Goal: Submit feedback/report problem

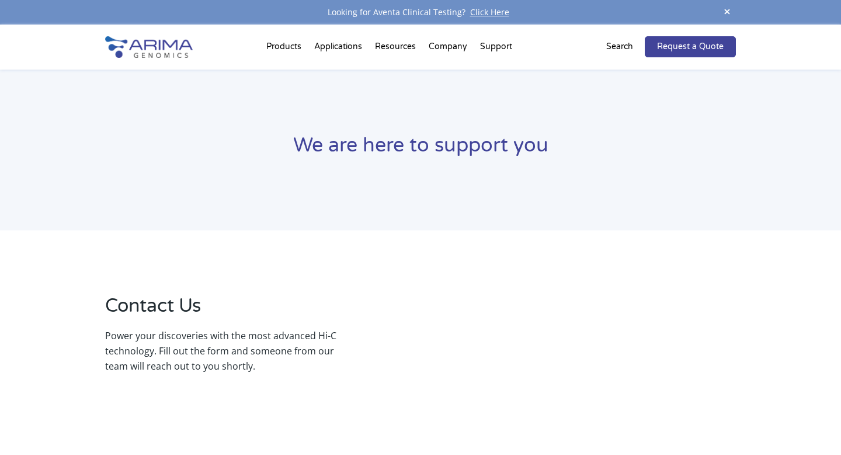
select select "[US_STATE]"
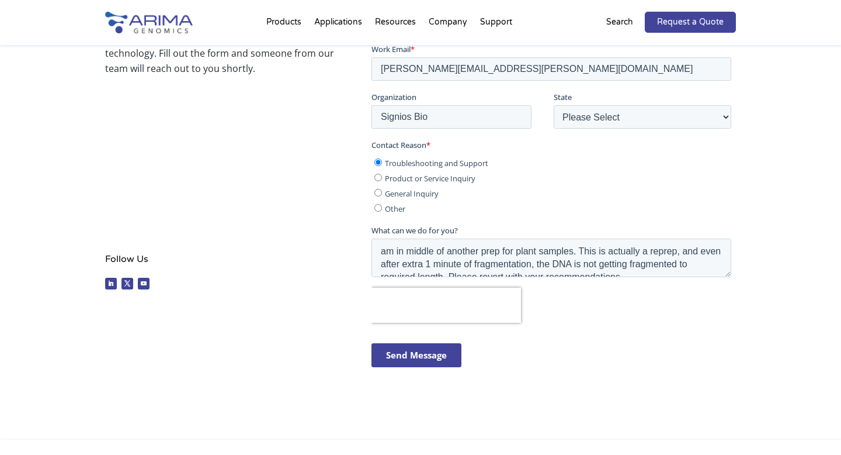
scroll to position [298, 0]
click at [463, 259] on textarea "am in middle of another prep for plant samples. This is actually a reprep, and …" at bounding box center [551, 257] width 360 height 39
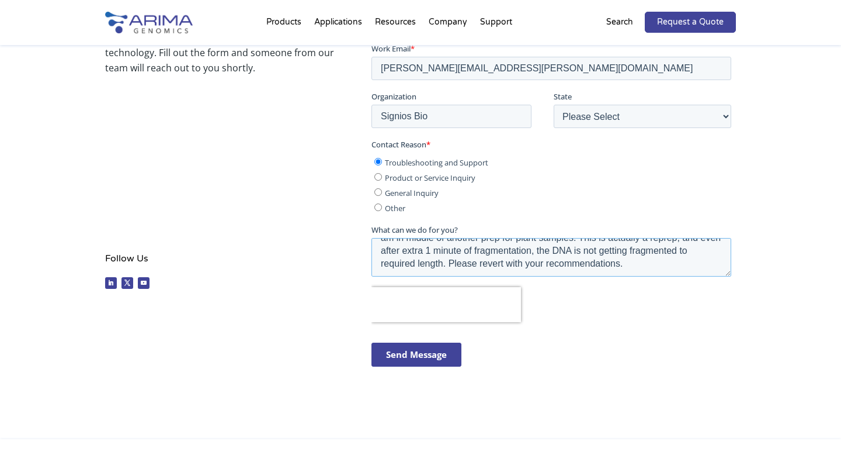
scroll to position [0, 0]
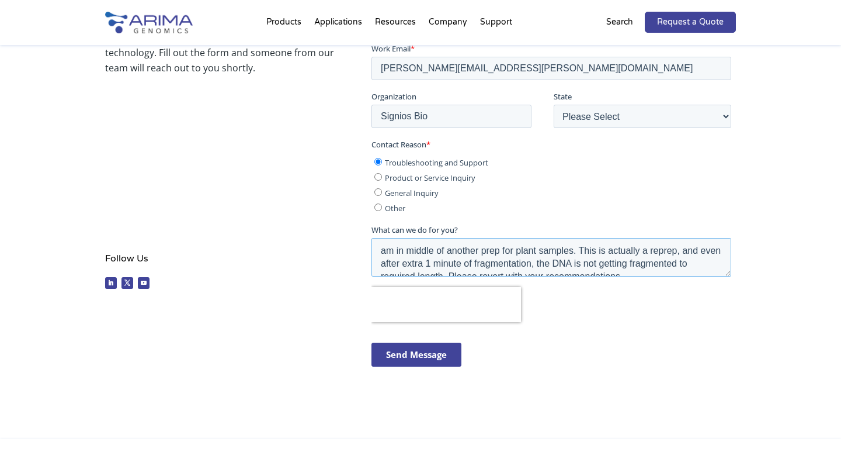
drag, startPoint x: 629, startPoint y: 263, endPoint x: 351, endPoint y: 219, distance: 281.5
click at [371, 219] on html "First name * [PERSON_NAME] Last name * [PERSON_NAME] Work Email * [PERSON_NAME]…" at bounding box center [553, 191] width 365 height 392
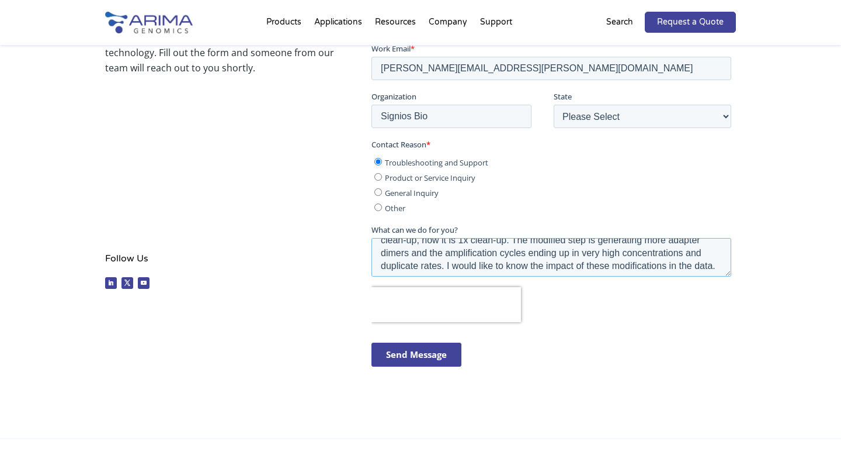
scroll to position [39, 0]
drag, startPoint x: 686, startPoint y: 249, endPoint x: 442, endPoint y: 268, distance: 244.4
click at [442, 268] on textarea "Hi Support team, I would like to check the modifications of library prep steps,…" at bounding box center [551, 257] width 360 height 39
click at [625, 253] on textarea "Hi Support team, I would like to check the modifications of library prep steps,…" at bounding box center [551, 257] width 360 height 39
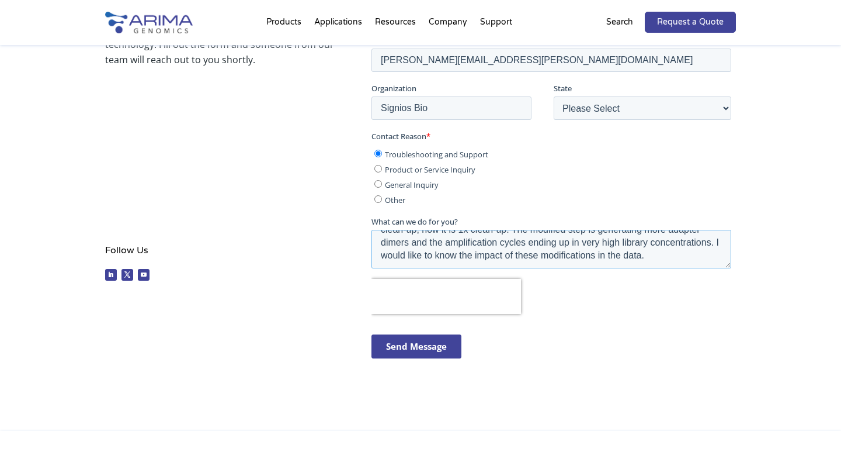
scroll to position [307, 0]
type textarea "Hi Support team, I would like to check the modifications of library prep steps,…"
drag, startPoint x: 398, startPoint y: 345, endPoint x: 408, endPoint y: 344, distance: 9.4
click at [408, 344] on input "Send Message" at bounding box center [416, 345] width 90 height 24
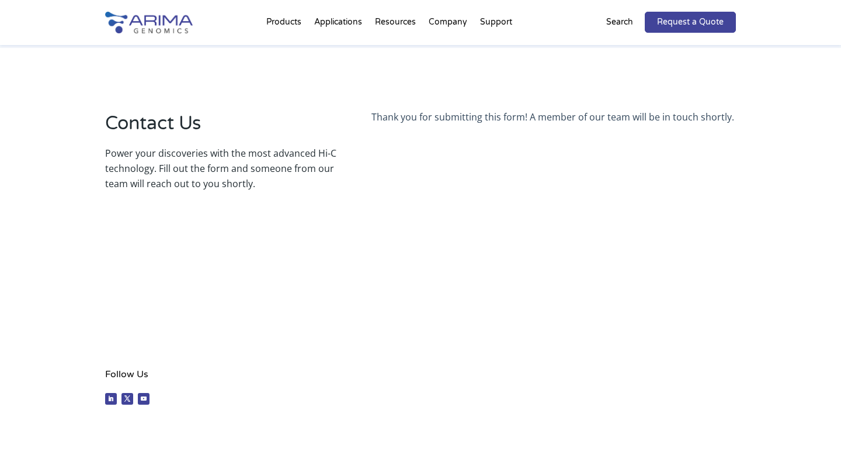
scroll to position [0, 0]
